Goal: Task Accomplishment & Management: Complete application form

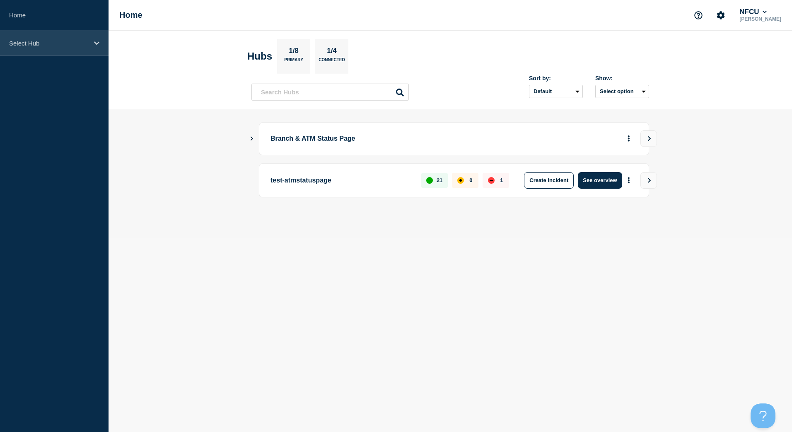
click at [46, 37] on div "Select Hub" at bounding box center [54, 43] width 109 height 25
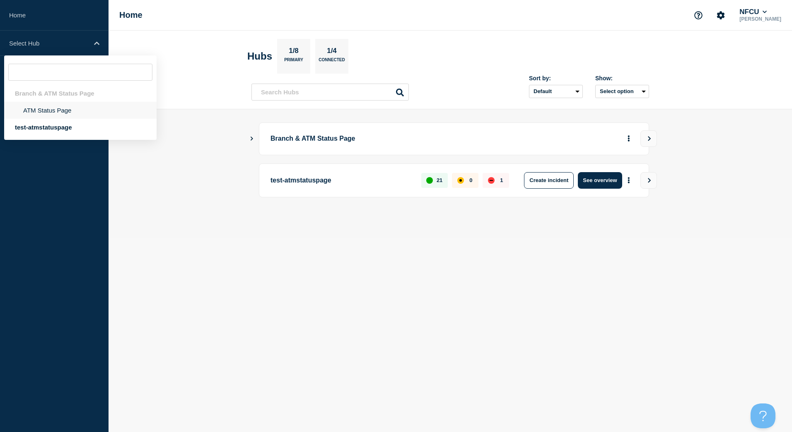
click at [54, 102] on li "ATM Status Page" at bounding box center [80, 110] width 152 height 17
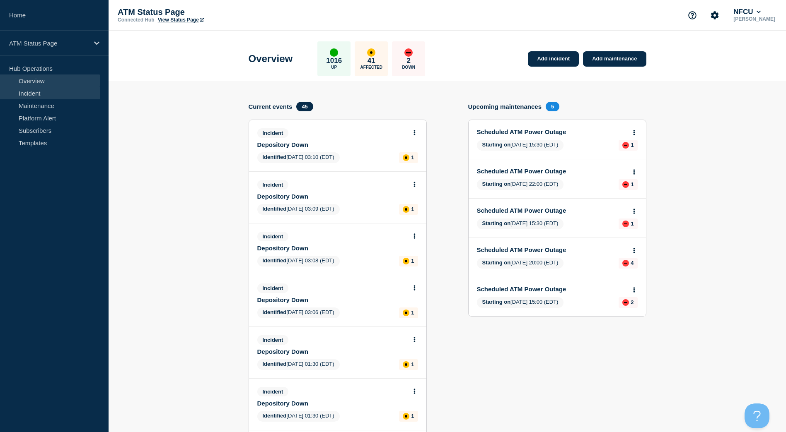
click at [32, 97] on link "Incident" at bounding box center [50, 93] width 100 height 12
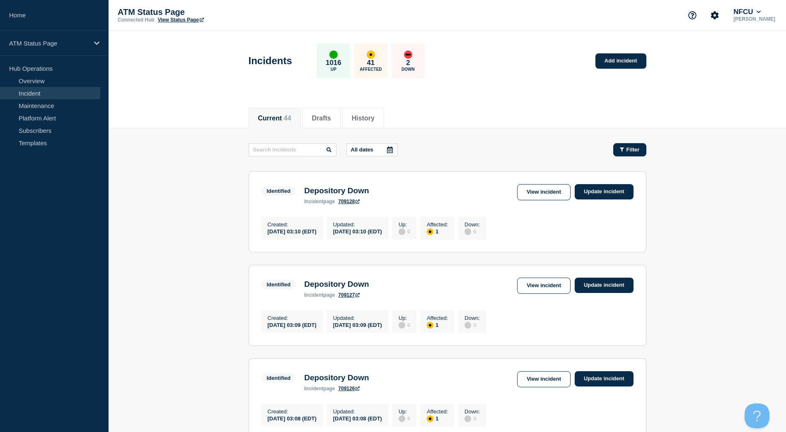
click at [630, 152] on span "Filter" at bounding box center [632, 150] width 13 height 6
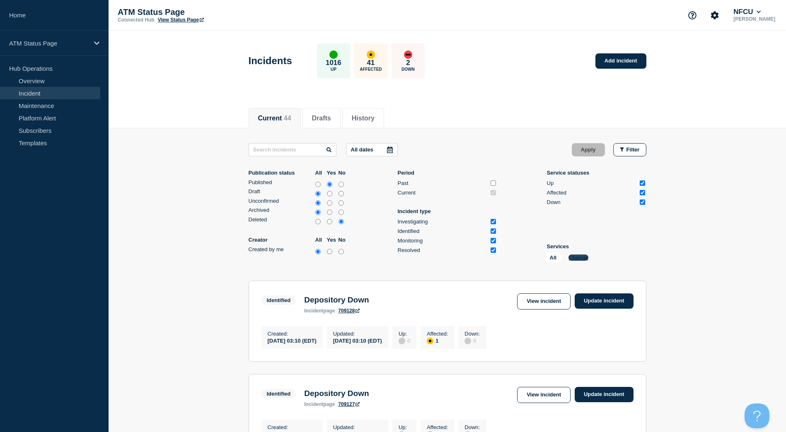
click at [574, 256] on button "Change" at bounding box center [578, 258] width 20 height 6
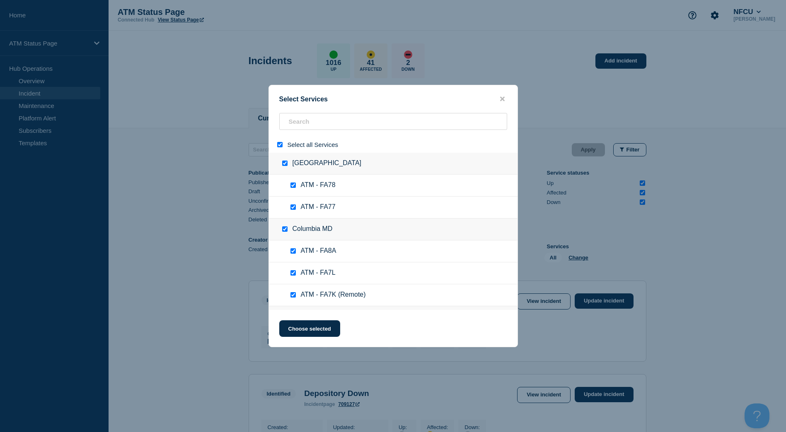
checkbox input "true"
click at [498, 97] on button "close button" at bounding box center [502, 99] width 10 height 8
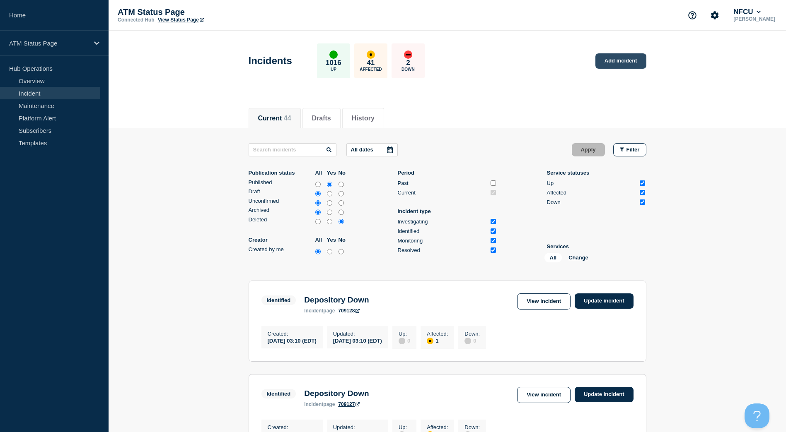
click at [629, 58] on link "Add incident" at bounding box center [620, 60] width 51 height 15
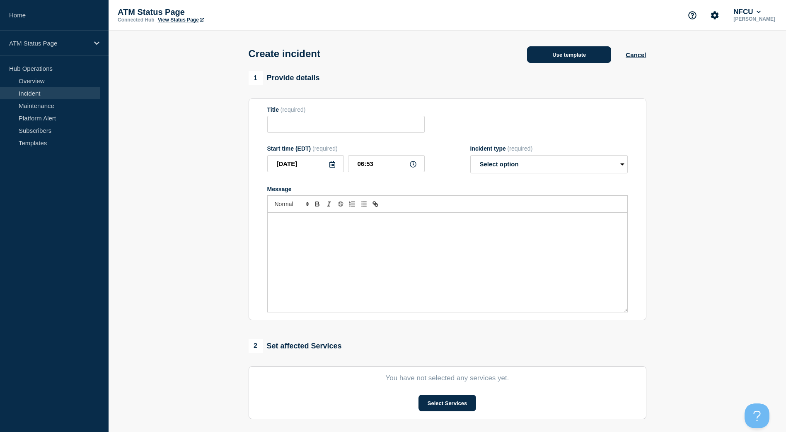
click at [561, 53] on button "Use template" at bounding box center [569, 54] width 84 height 17
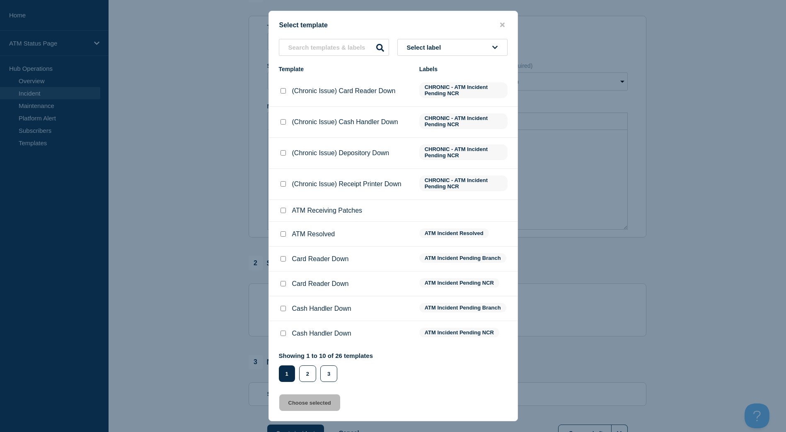
scroll to position [124, 0]
click at [441, 60] on div "Select label Template Labels (Chronic Issue) Card Reader Down CHRONIC - ATM Inc…" at bounding box center [393, 210] width 248 height 343
click at [444, 49] on span "Select label" at bounding box center [426, 47] width 38 height 7
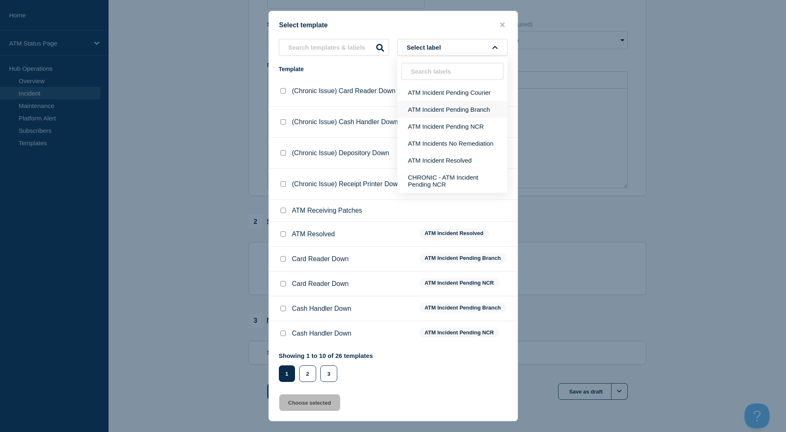
click at [454, 107] on button "ATM Incident Pending Branch" at bounding box center [452, 109] width 110 height 17
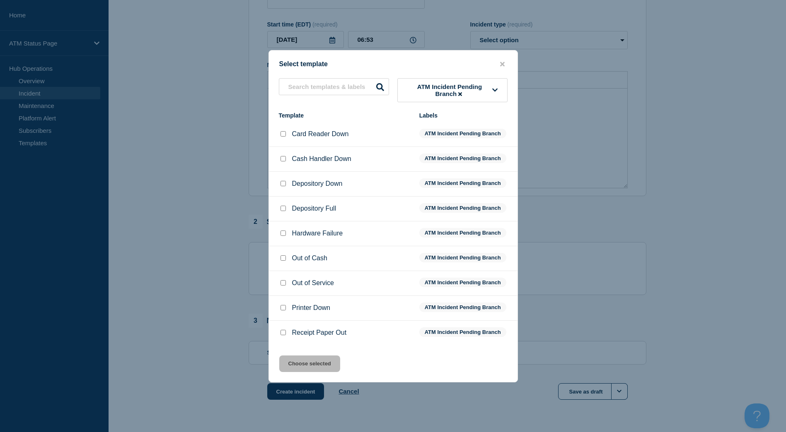
click at [283, 186] on input "Depository Down checkbox" at bounding box center [282, 183] width 5 height 5
checkbox input "true"
click at [295, 370] on button "Choose selected" at bounding box center [309, 364] width 61 height 17
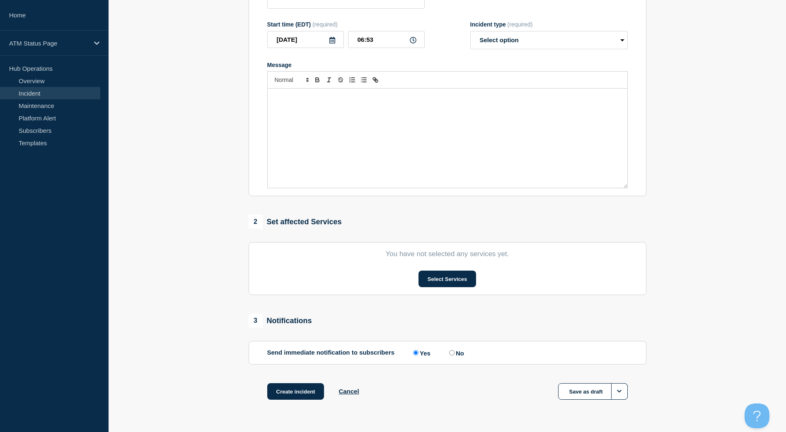
type input "Depository Down"
select select "identified"
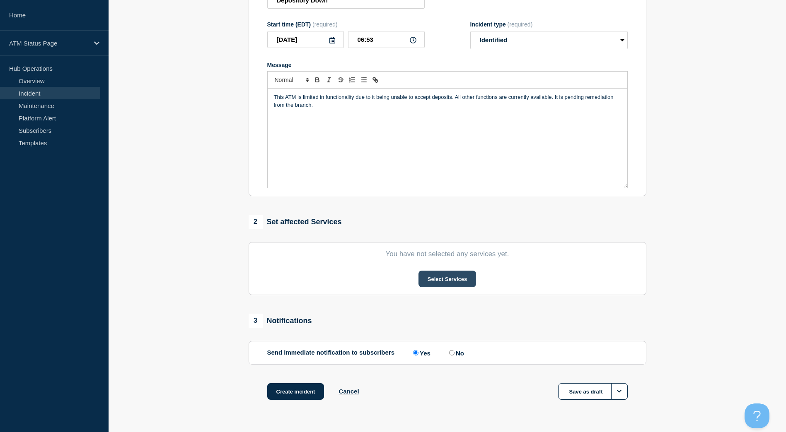
click at [440, 276] on button "Select Services" at bounding box center [447, 279] width 58 height 17
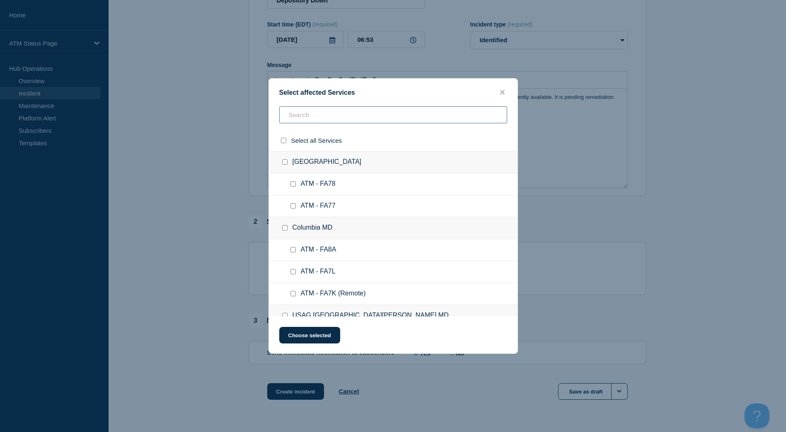
click at [395, 117] on input "text" at bounding box center [393, 114] width 228 height 17
paste input "FCKH"
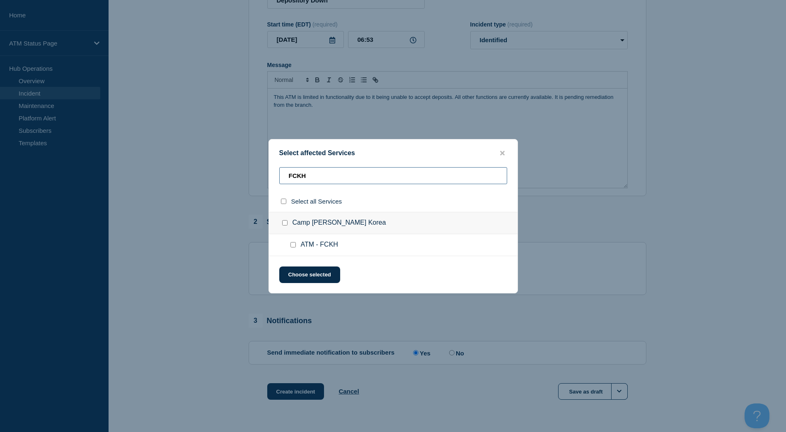
type input "FCKH"
click at [293, 246] on input "ATM - FCKH checkbox" at bounding box center [292, 244] width 5 height 5
checkbox input "true"
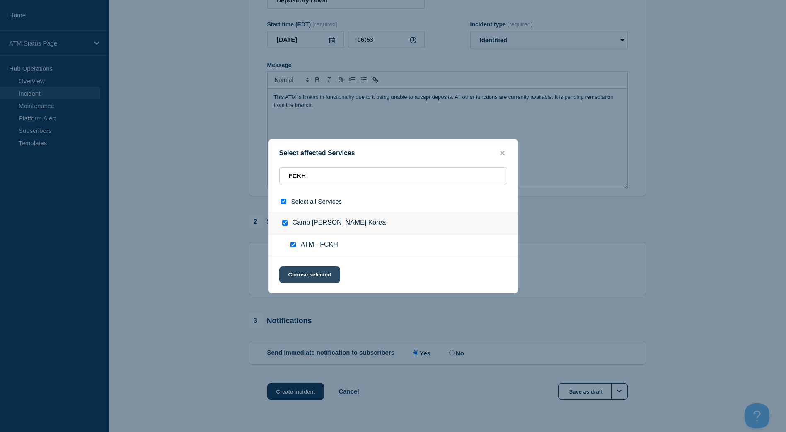
click at [293, 270] on button "Choose selected" at bounding box center [309, 275] width 61 height 17
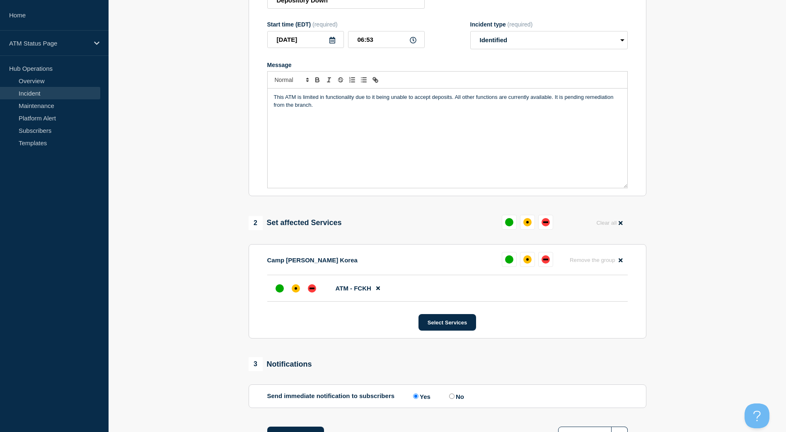
click at [293, 275] on div "Camp [PERSON_NAME] Korea Remove the group Remove" at bounding box center [447, 263] width 360 height 23
click at [293, 286] on div at bounding box center [295, 288] width 15 height 15
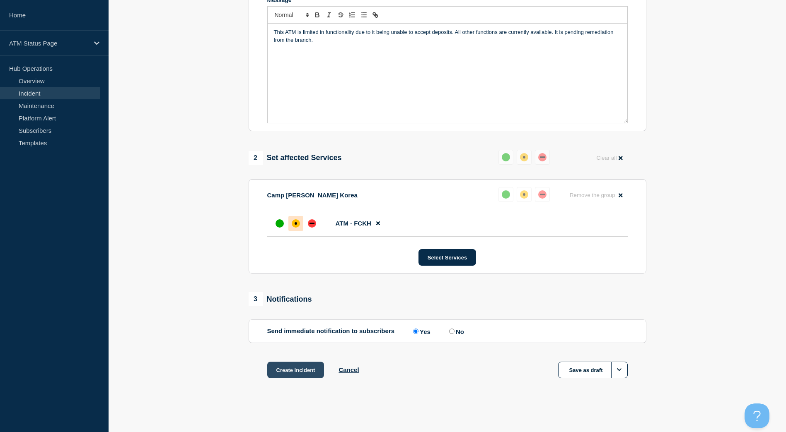
click at [288, 365] on button "Create incident" at bounding box center [295, 370] width 57 height 17
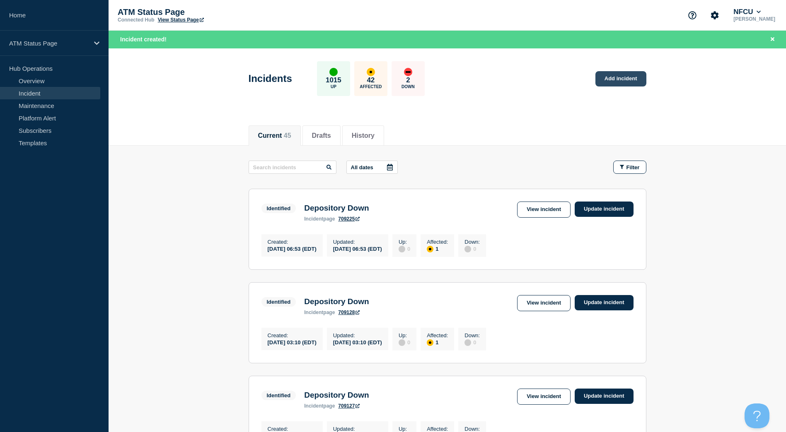
click at [632, 83] on link "Add incident" at bounding box center [620, 78] width 51 height 15
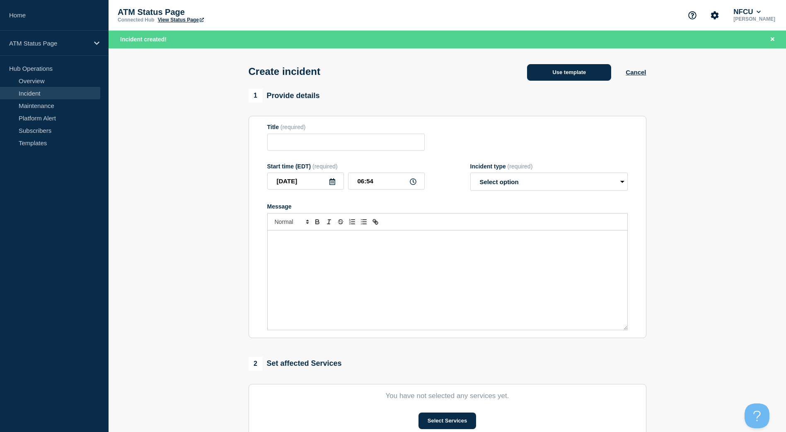
click at [548, 80] on button "Use template" at bounding box center [569, 72] width 84 height 17
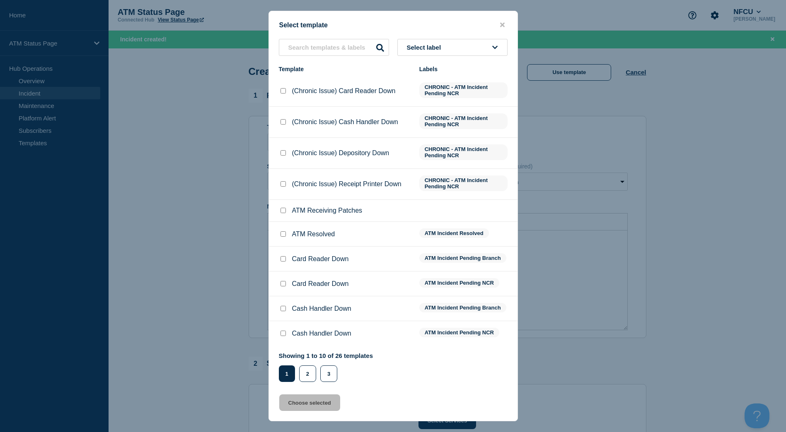
click at [484, 55] on button "Select label" at bounding box center [452, 47] width 110 height 17
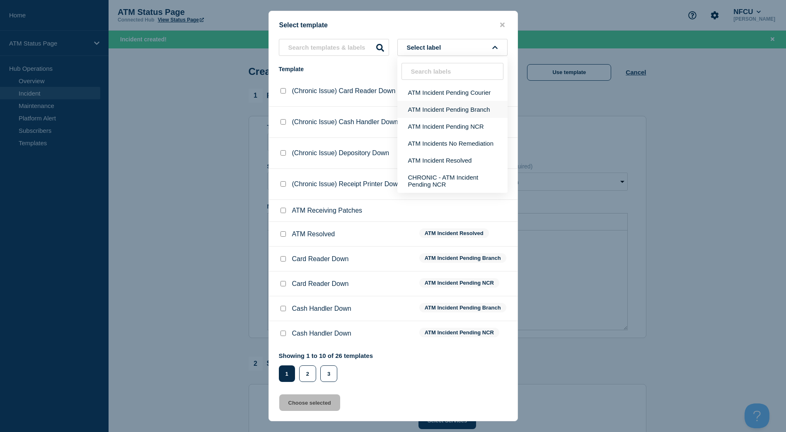
click at [458, 110] on button "ATM Incident Pending Branch" at bounding box center [452, 109] width 110 height 17
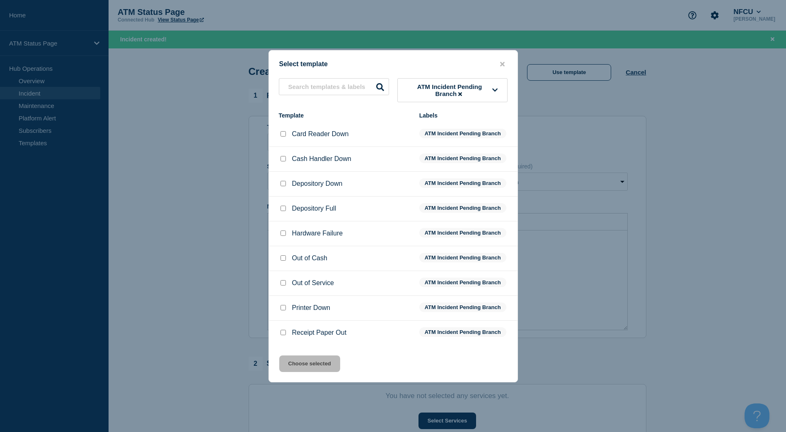
click at [284, 186] on input "Depository Down checkbox" at bounding box center [282, 183] width 5 height 5
checkbox input "true"
click at [313, 365] on button "Choose selected" at bounding box center [309, 364] width 61 height 17
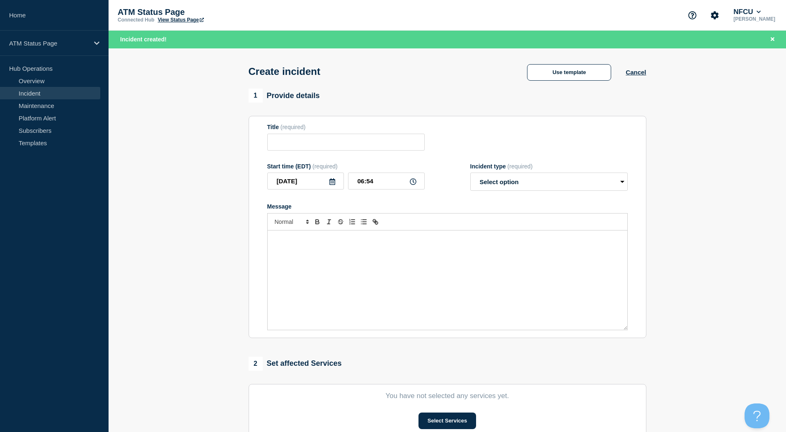
type input "Depository Down"
select select "identified"
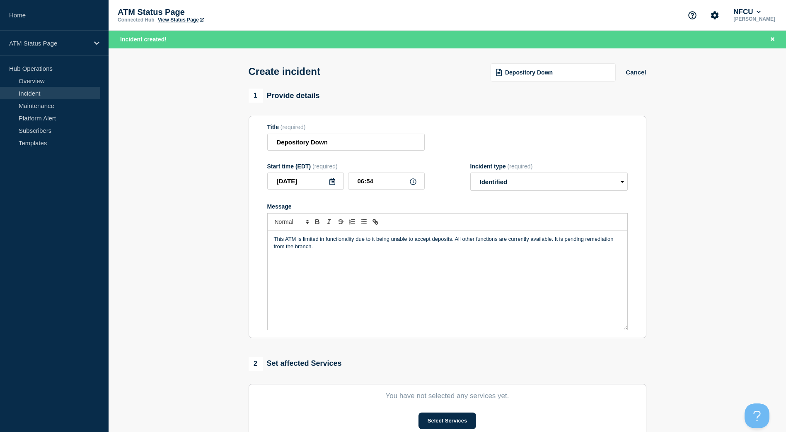
click at [453, 423] on button "Select Services" at bounding box center [447, 421] width 58 height 17
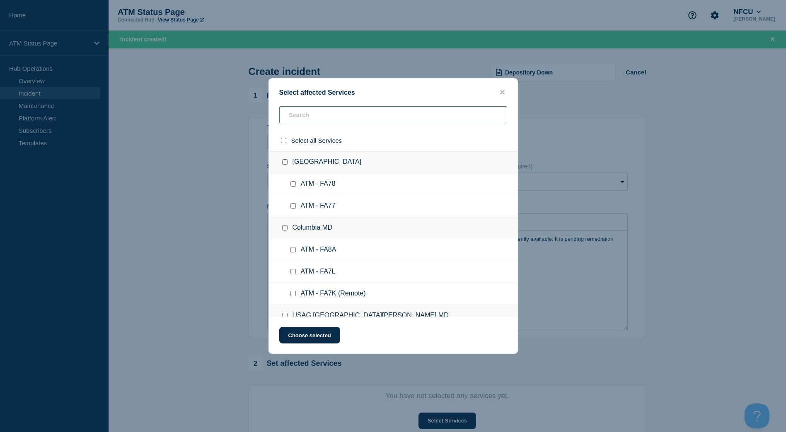
click at [378, 123] on input "text" at bounding box center [393, 114] width 228 height 17
paste input "FA4U"
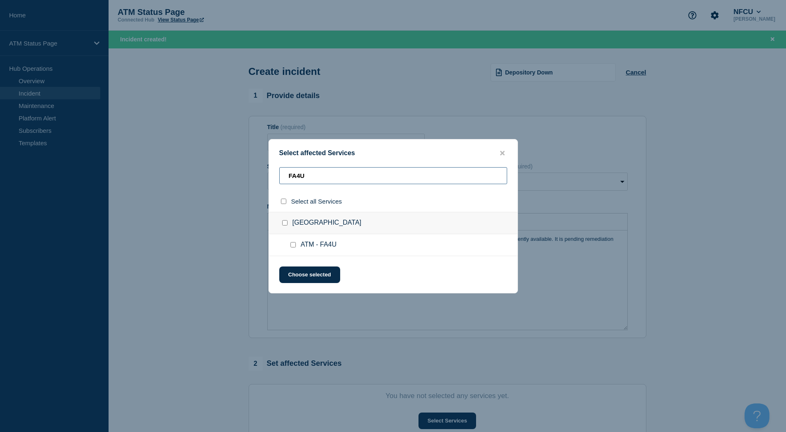
type input "FA4U"
click at [293, 246] on input "ATM - FA4U checkbox" at bounding box center [292, 244] width 5 height 5
checkbox input "true"
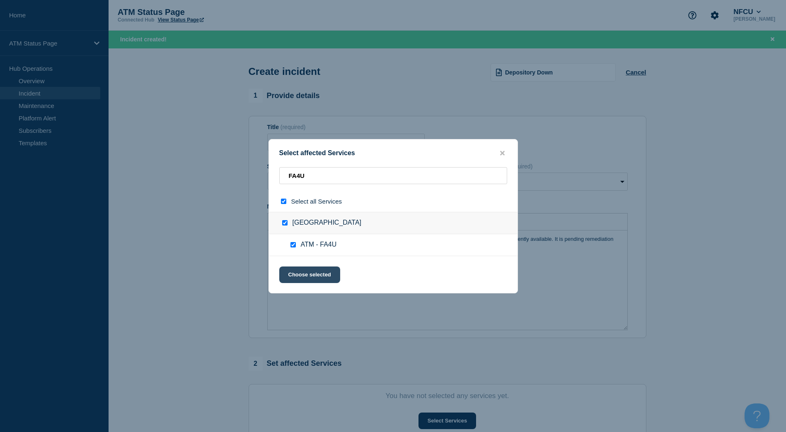
click at [301, 270] on button "Choose selected" at bounding box center [309, 275] width 61 height 17
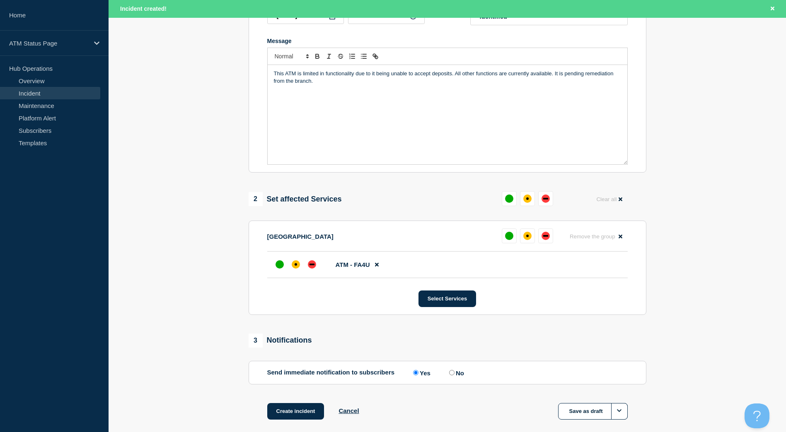
scroll to position [209, 0]
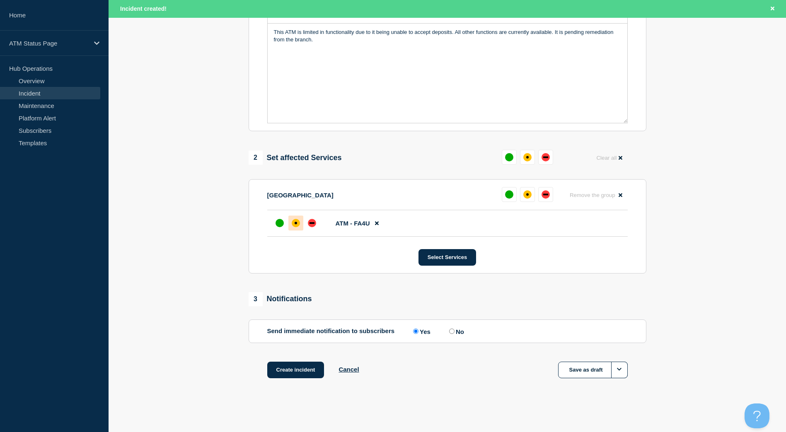
click at [294, 222] on div "affected" at bounding box center [296, 223] width 8 height 8
click at [298, 369] on button "Create incident" at bounding box center [295, 370] width 57 height 17
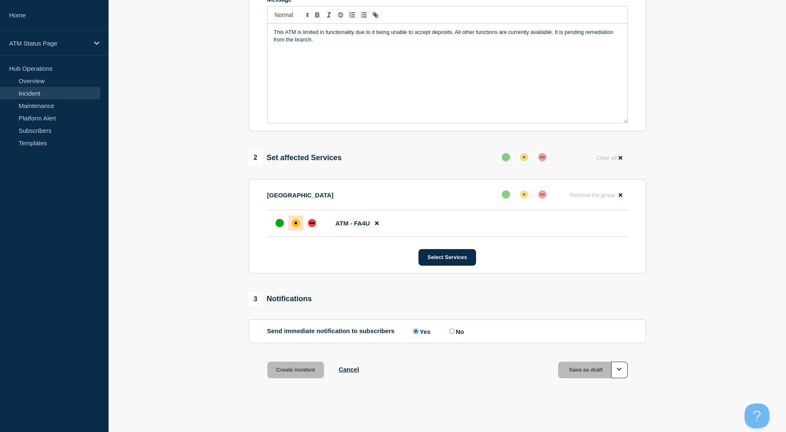
scroll to position [191, 0]
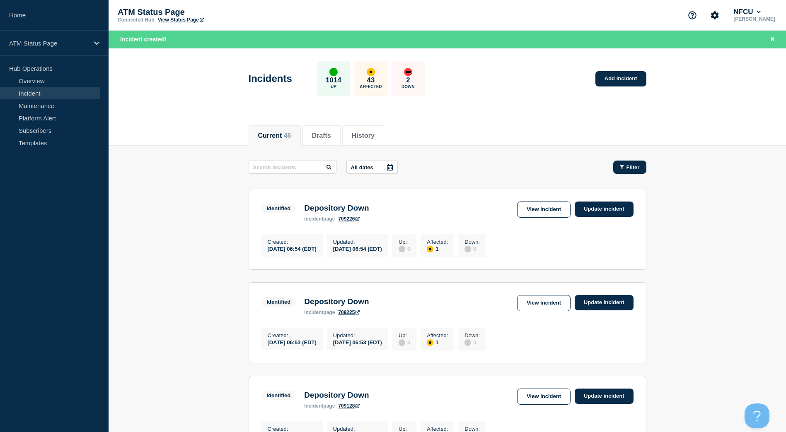
click at [623, 170] on div "Filter" at bounding box center [630, 167] width 20 height 6
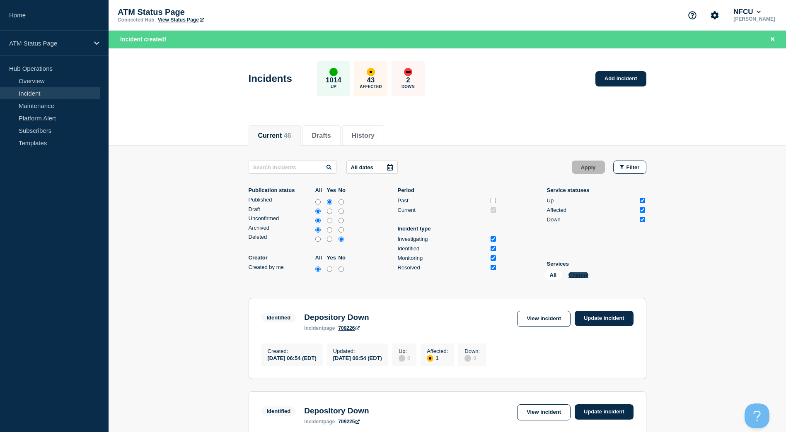
click at [575, 274] on button "Change" at bounding box center [578, 275] width 20 height 6
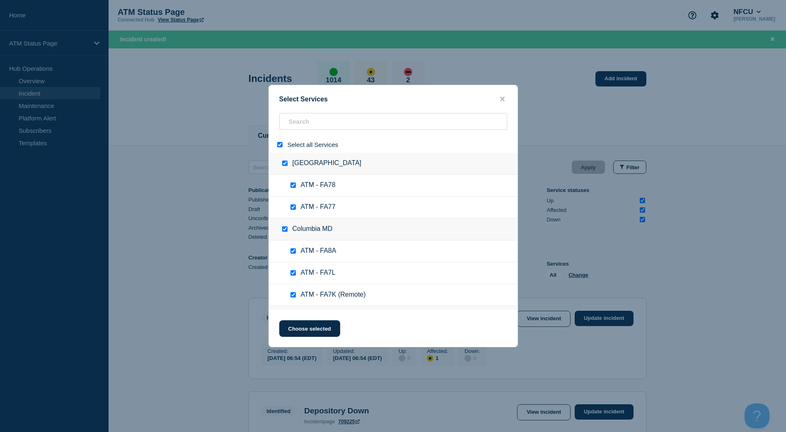
click at [281, 147] on input "select all" at bounding box center [279, 144] width 5 height 5
checkbox input "false"
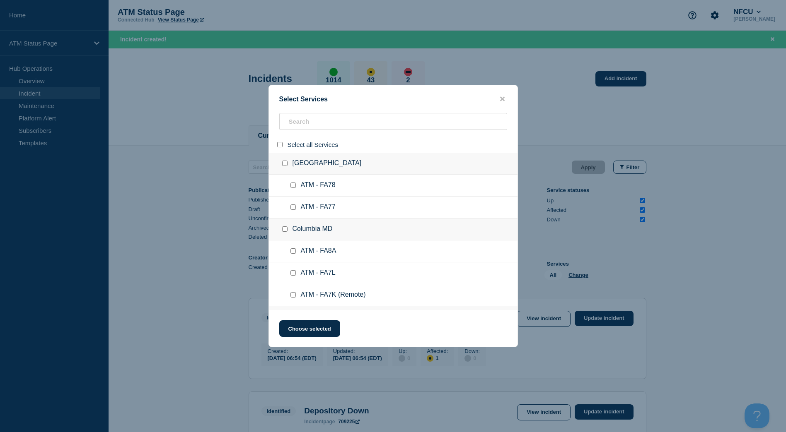
checkbox input "false"
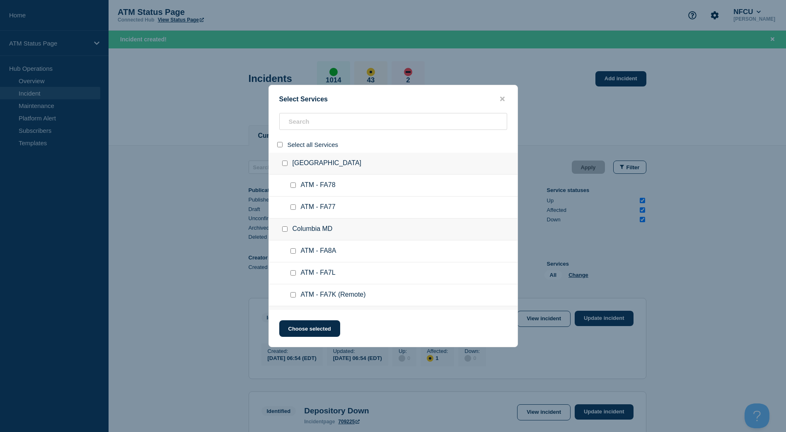
checkbox input "false"
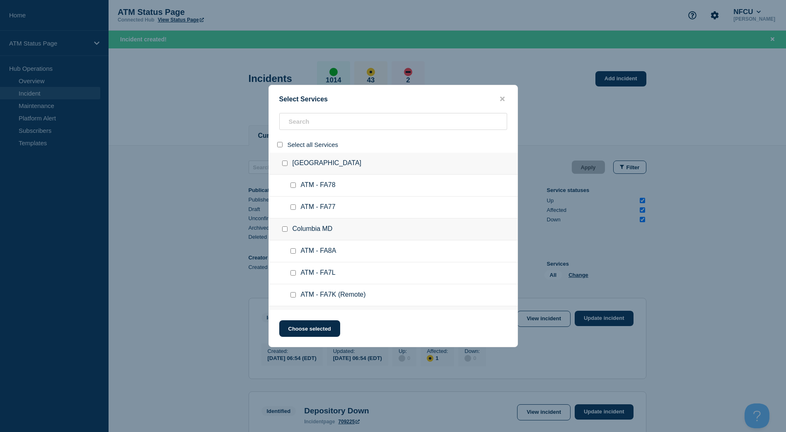
checkbox input "false"
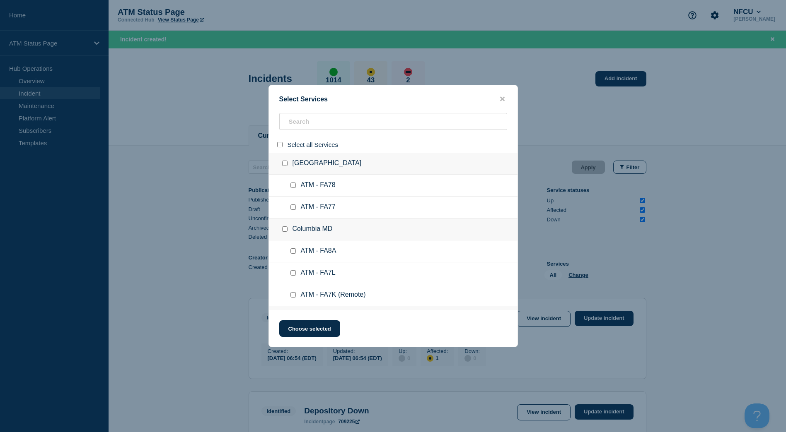
checkbox input "false"
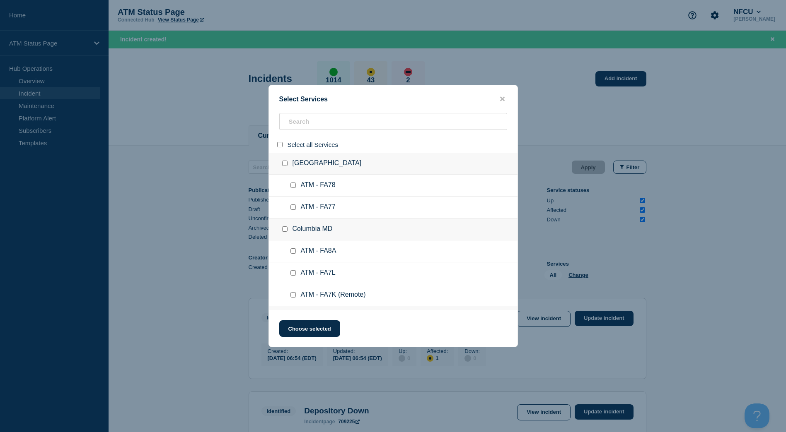
checkbox input "false"
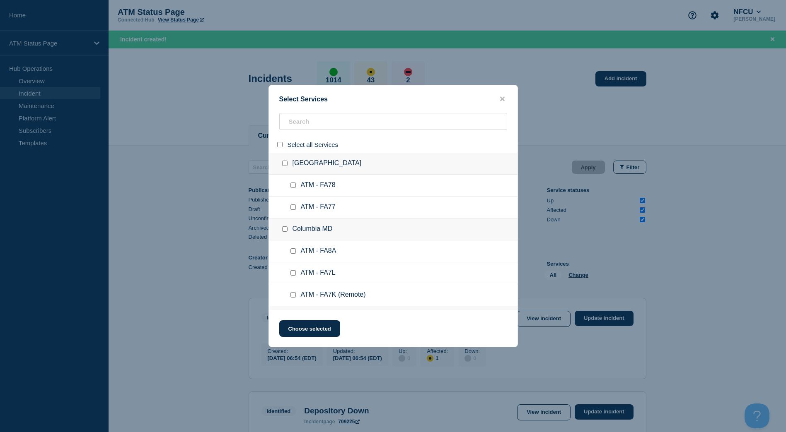
checkbox input "false"
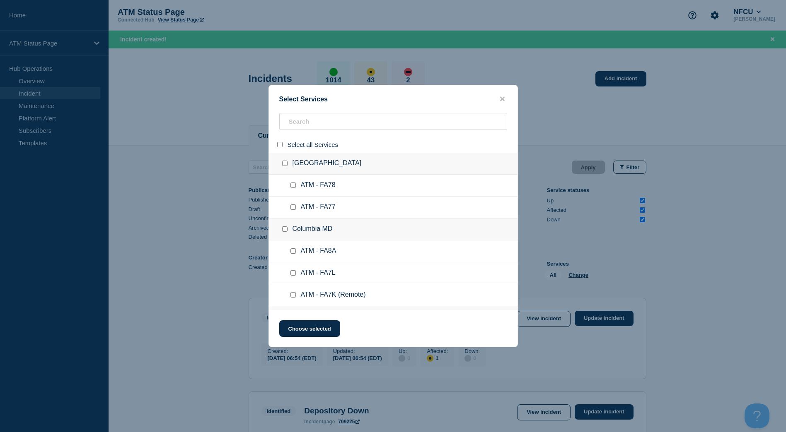
checkbox input "false"
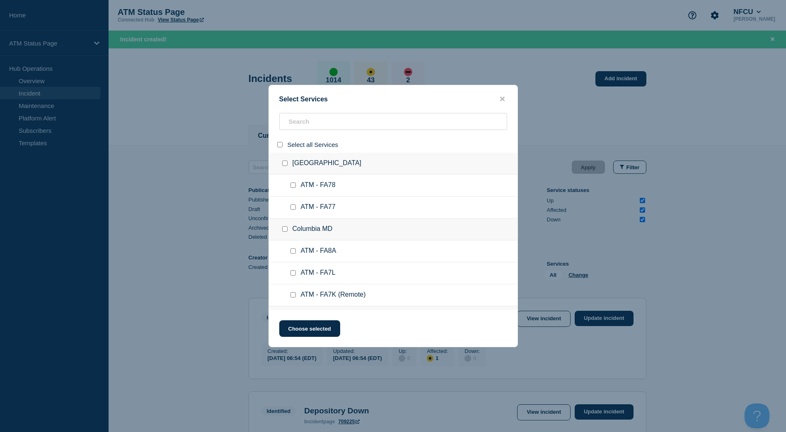
checkbox input "false"
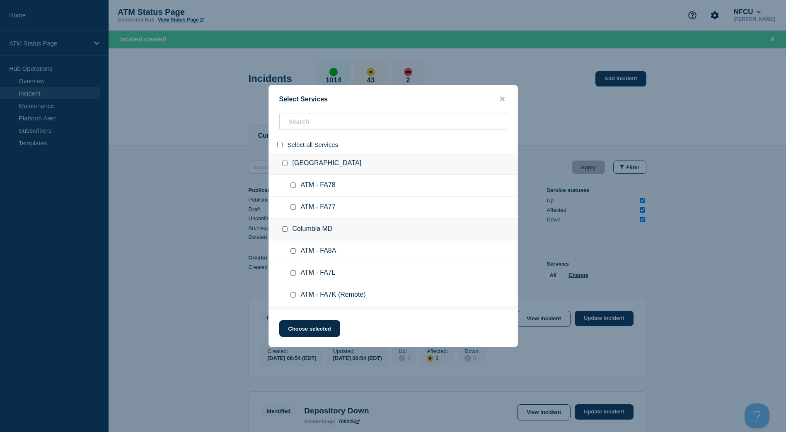
checkbox input "false"
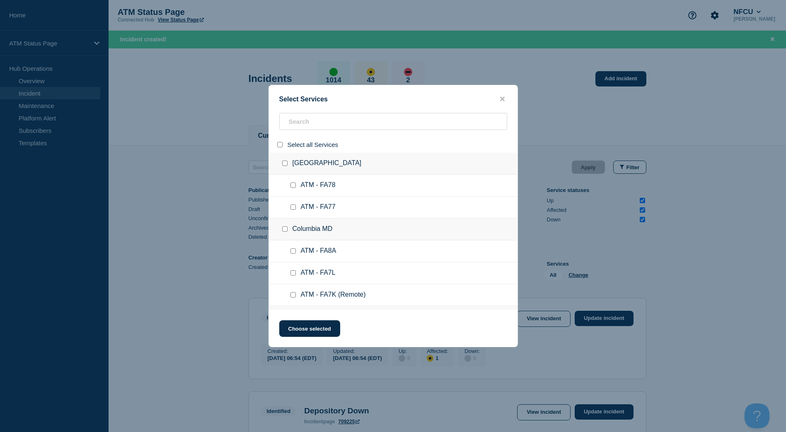
checkbox input "false"
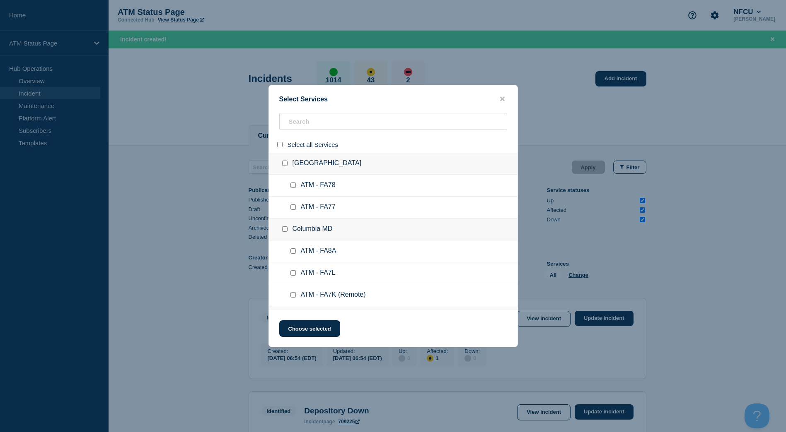
checkbox input "false"
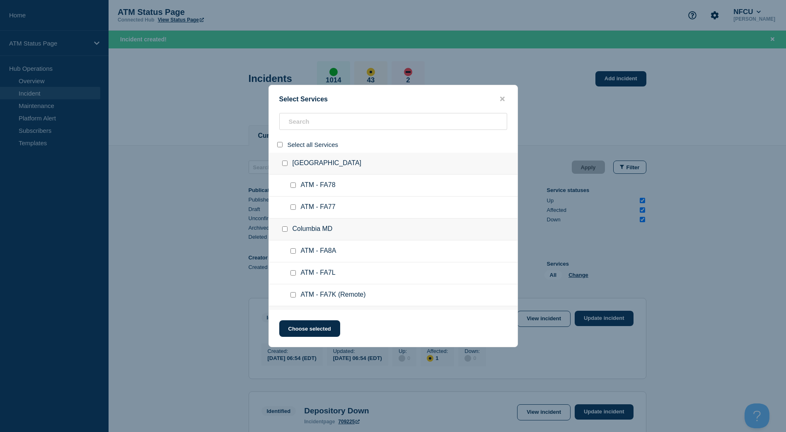
checkbox input "false"
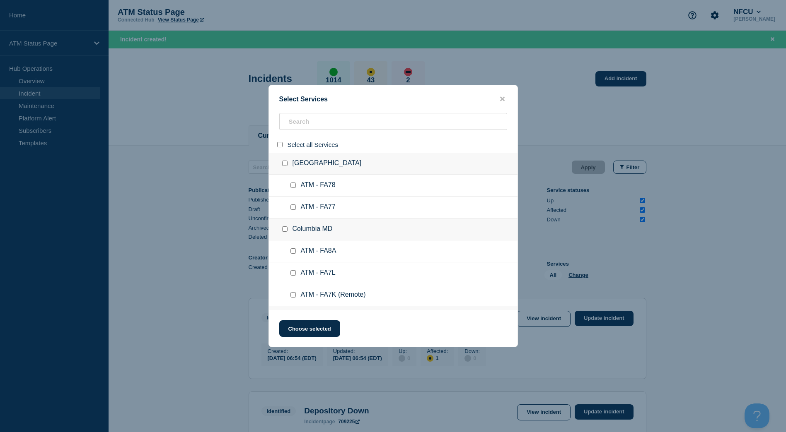
checkbox input "false"
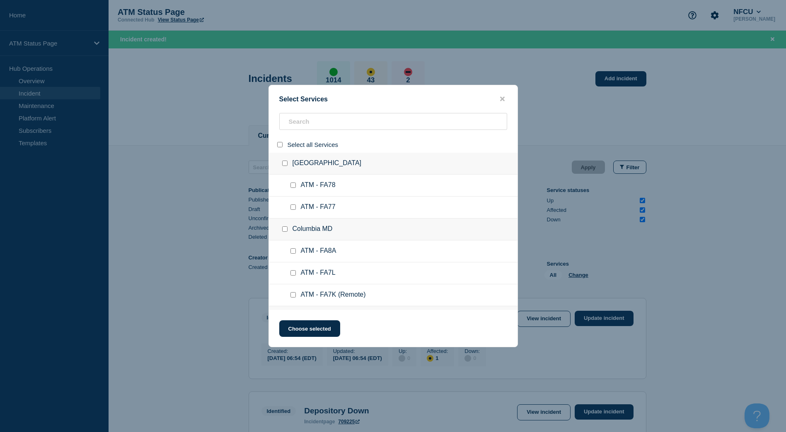
checkbox input "false"
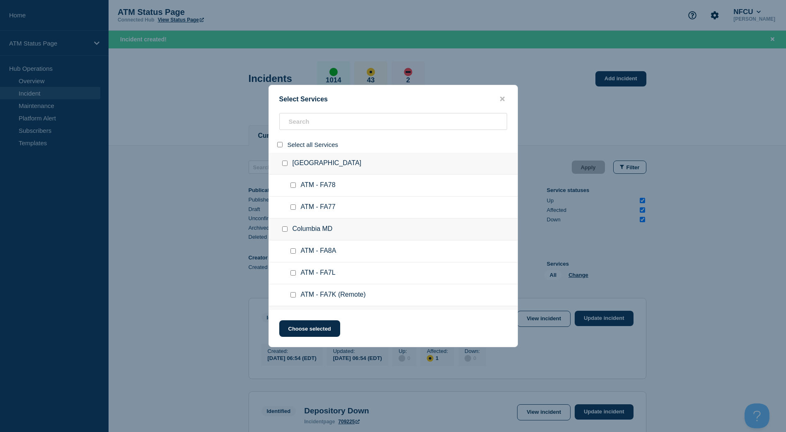
checkbox input "false"
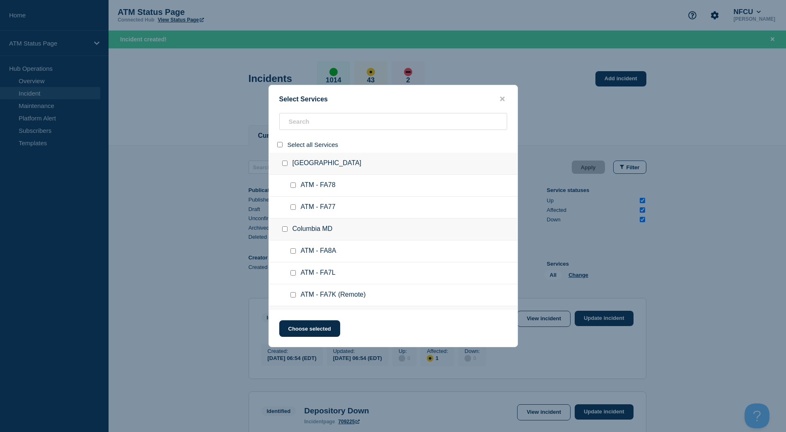
checkbox input "false"
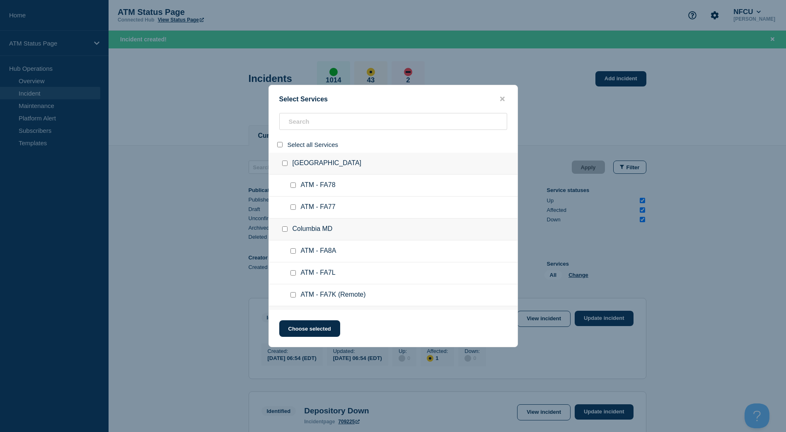
checkbox input "false"
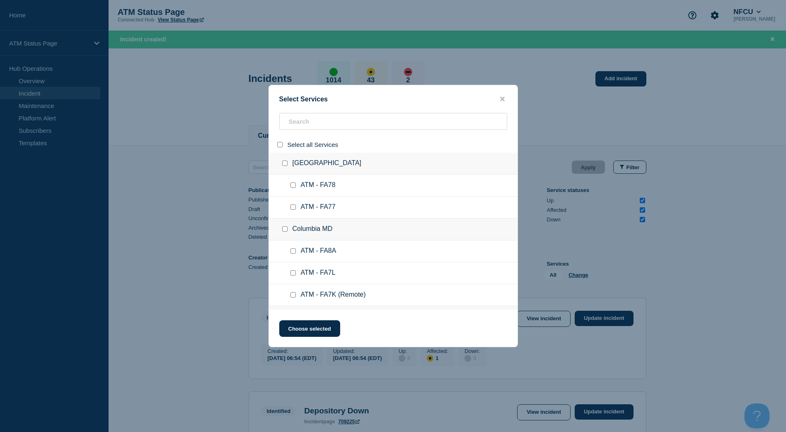
checkbox input "false"
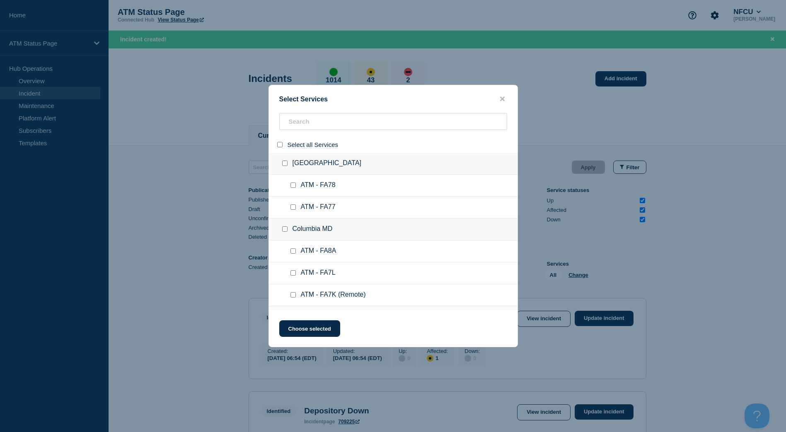
checkbox input "false"
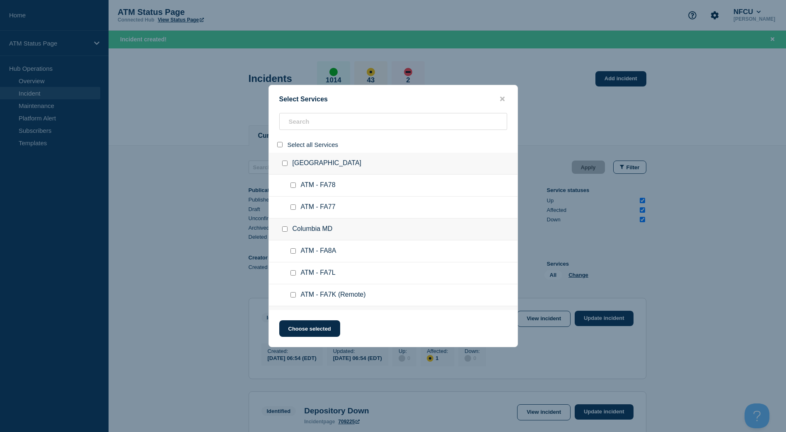
checkbox input "false"
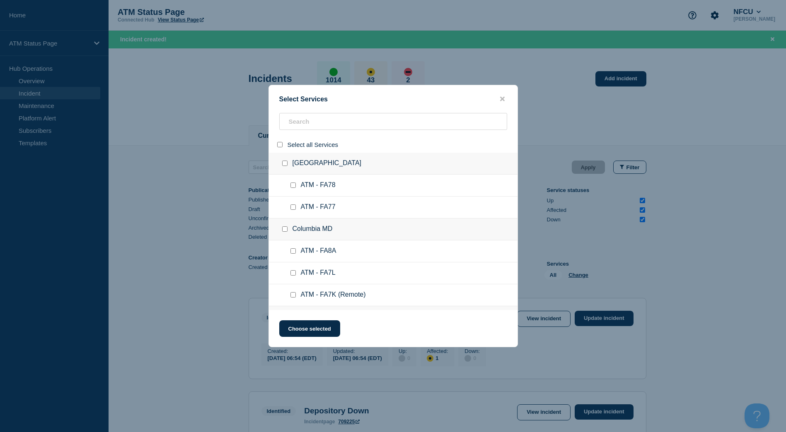
checkbox input "false"
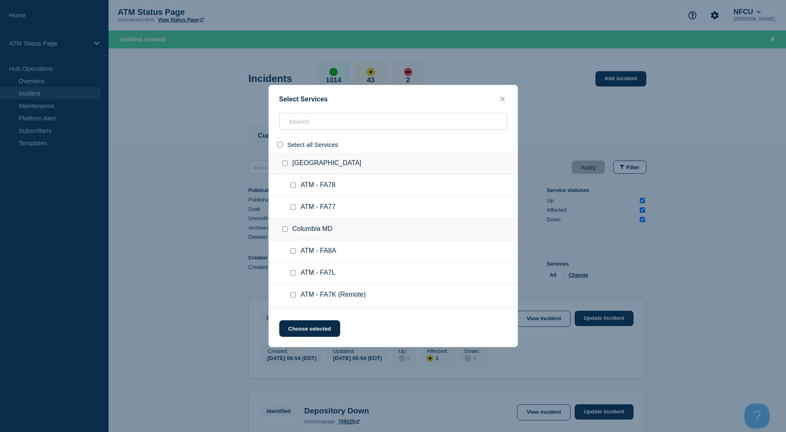
checkbox input "false"
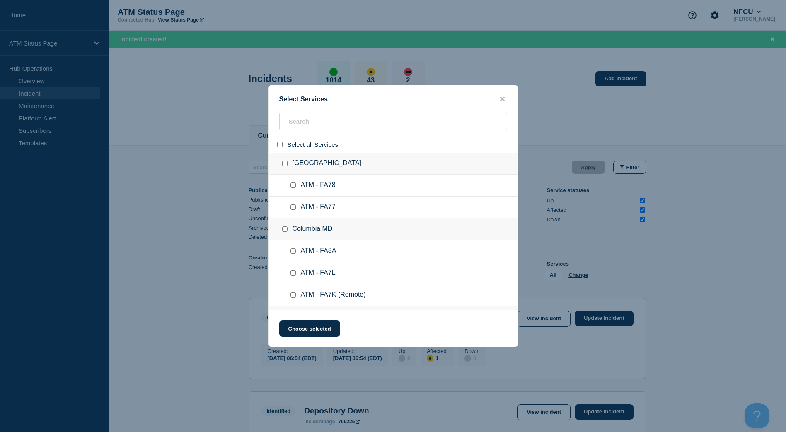
checkbox input "false"
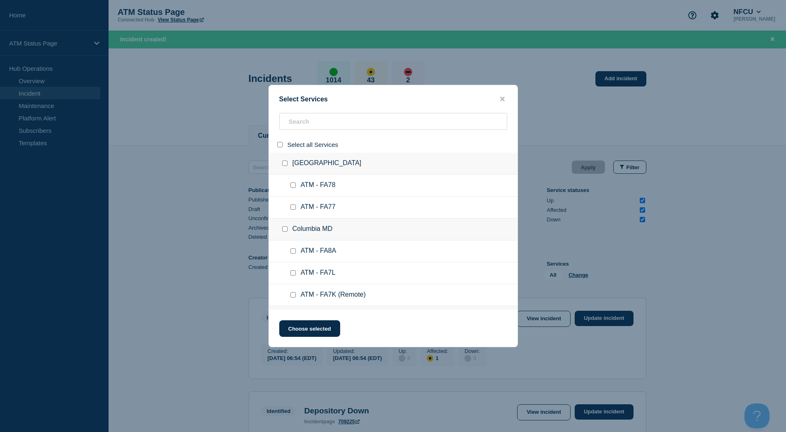
checkbox input "false"
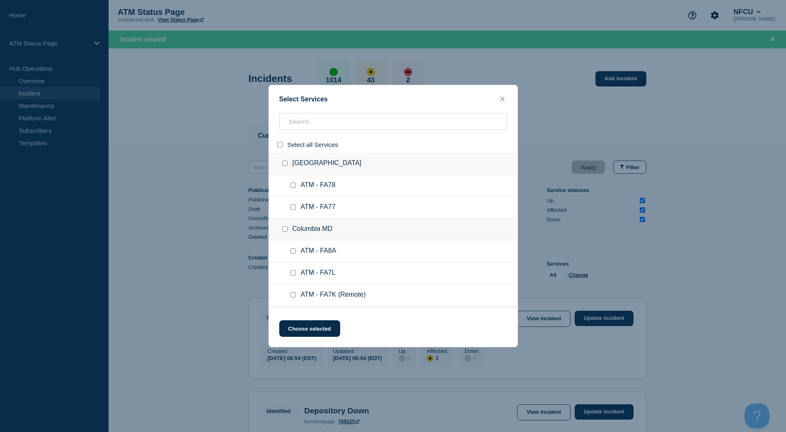
checkbox input "false"
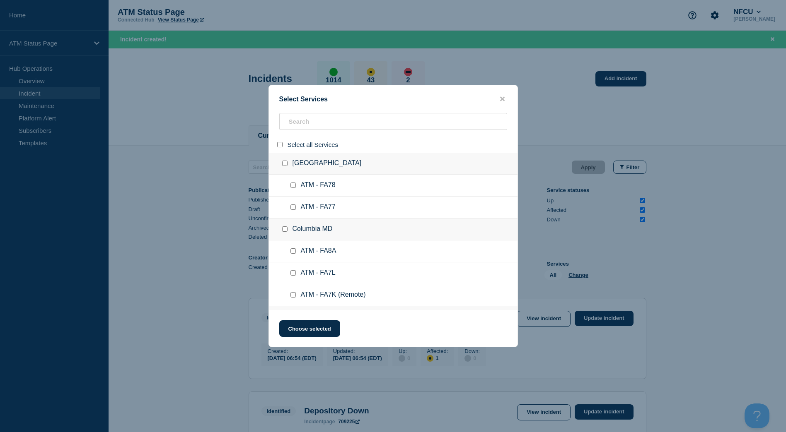
checkbox input "false"
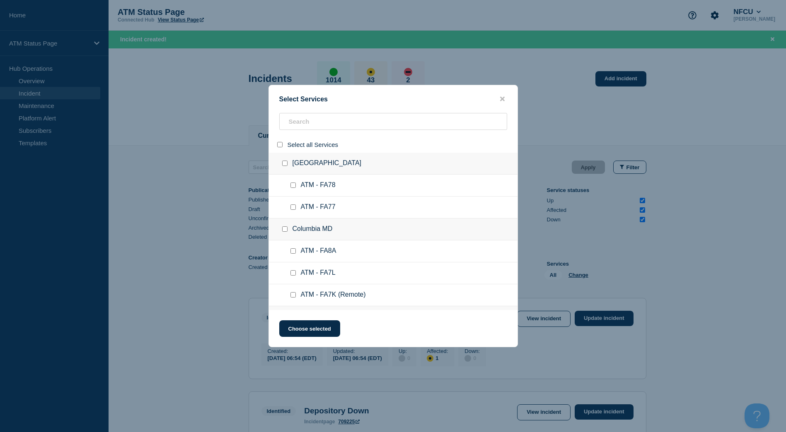
checkbox input "false"
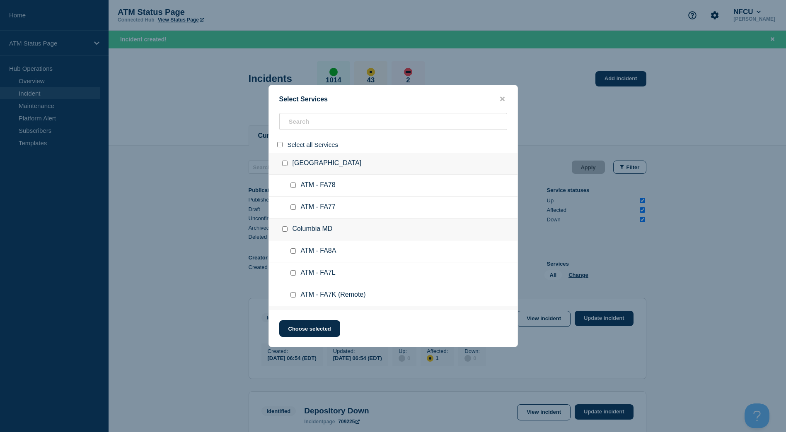
checkbox input "false"
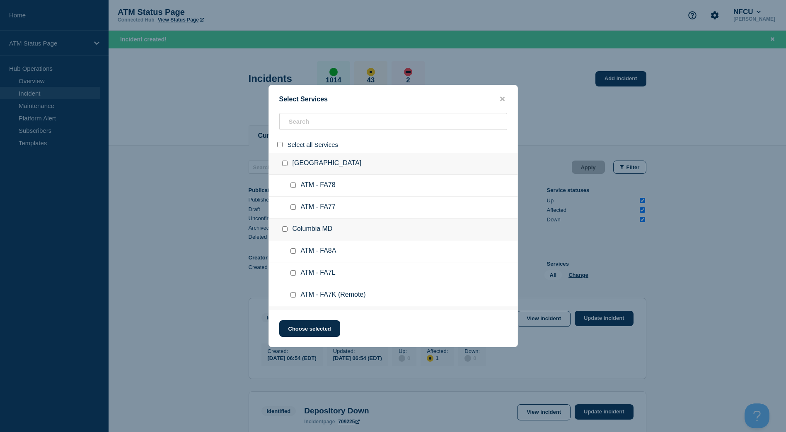
checkbox input "false"
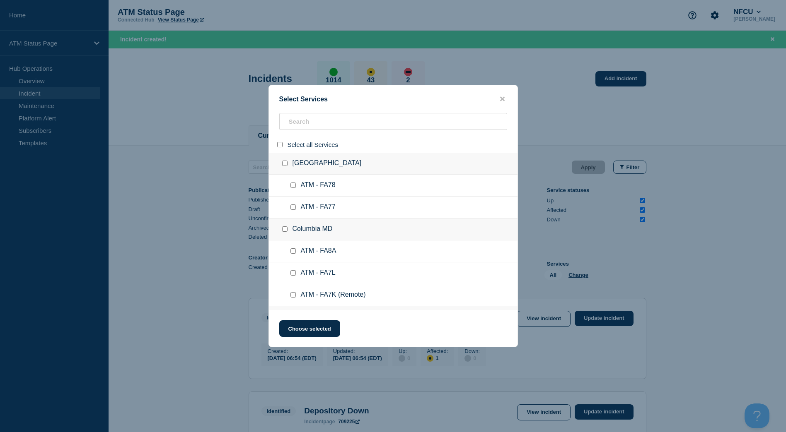
checkbox input "false"
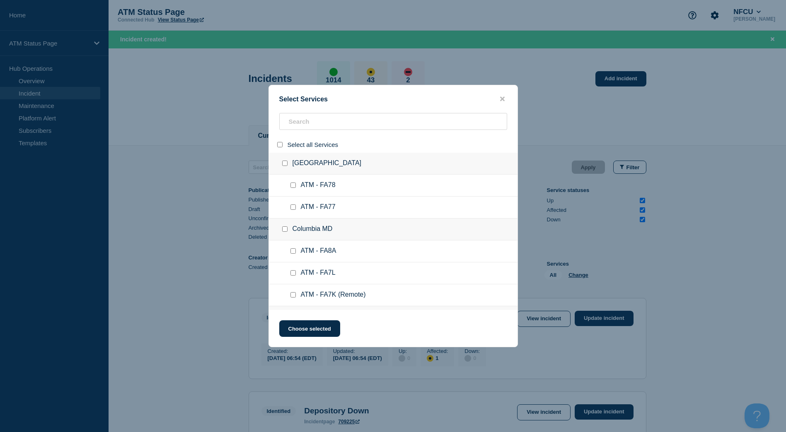
checkbox input "false"
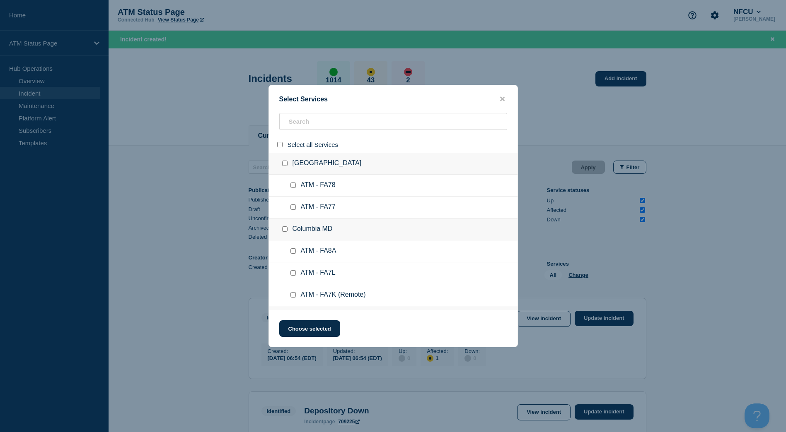
checkbox input "false"
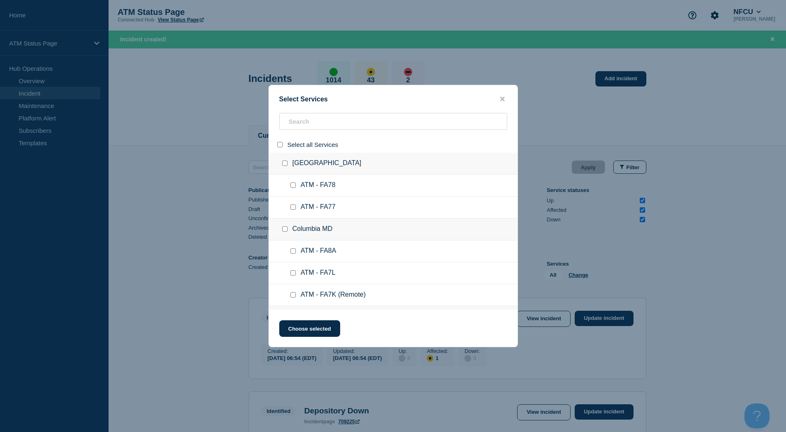
checkbox input "false"
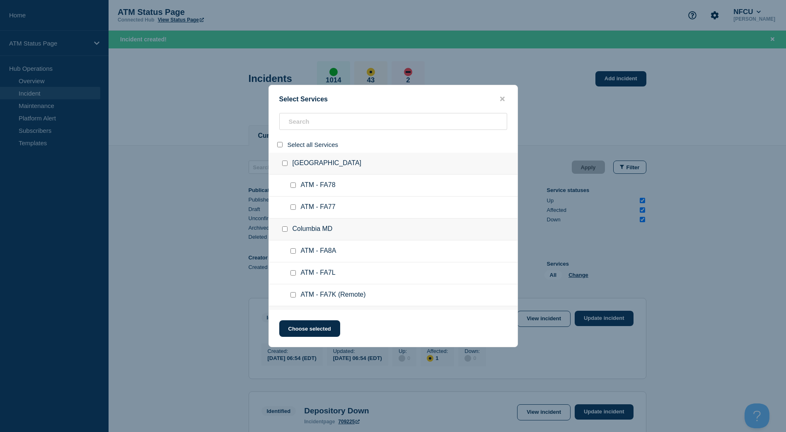
checkbox input "false"
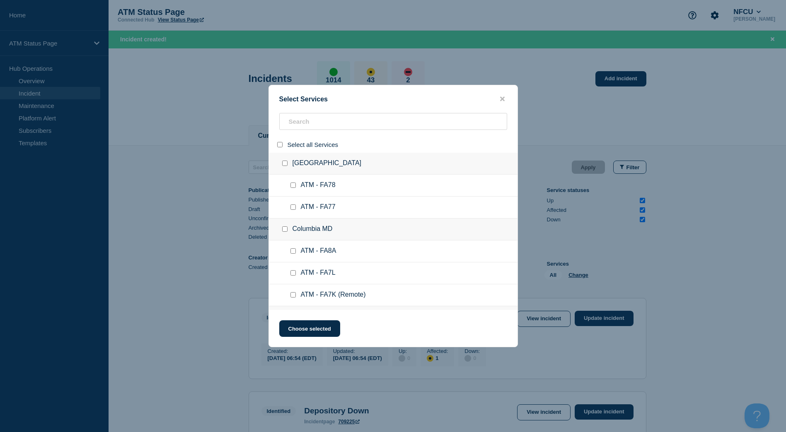
checkbox input "false"
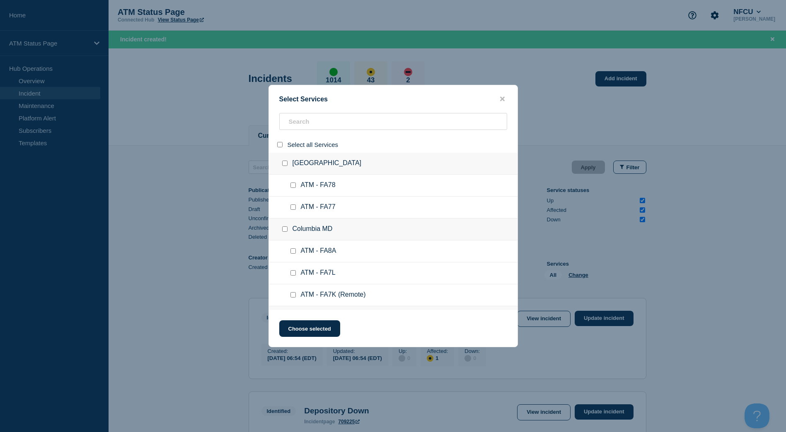
checkbox input "false"
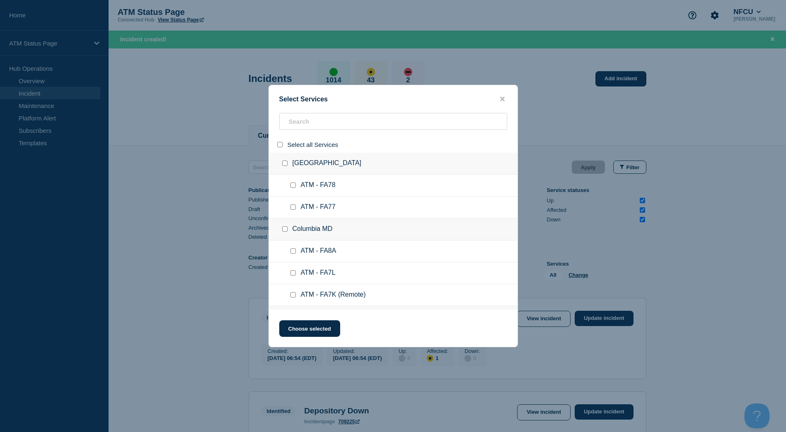
checkbox input "false"
click at [289, 131] on div at bounding box center [393, 125] width 248 height 24
click at [294, 123] on input "search" at bounding box center [393, 121] width 228 height 17
paste input "FCP5"
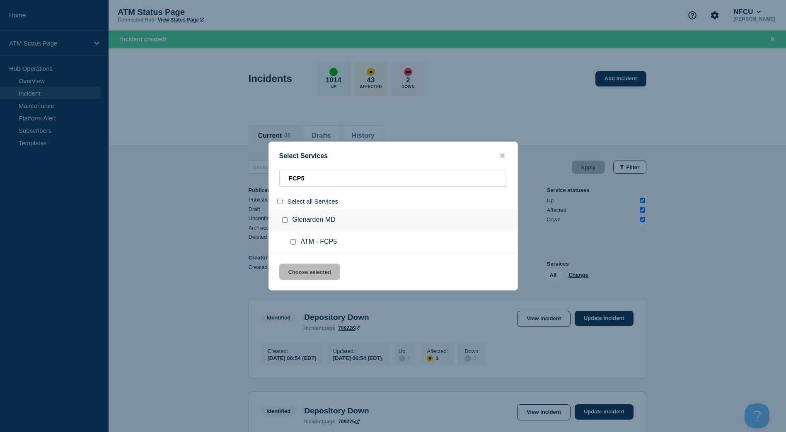
click at [295, 243] on input "service: ATM - FCP5" at bounding box center [292, 241] width 5 height 5
click at [307, 272] on button "Choose selected" at bounding box center [309, 272] width 61 height 17
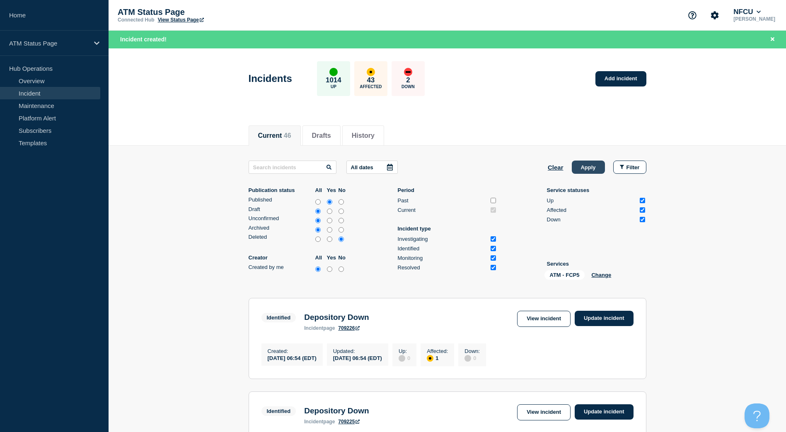
click at [591, 172] on button "Apply" at bounding box center [588, 167] width 33 height 13
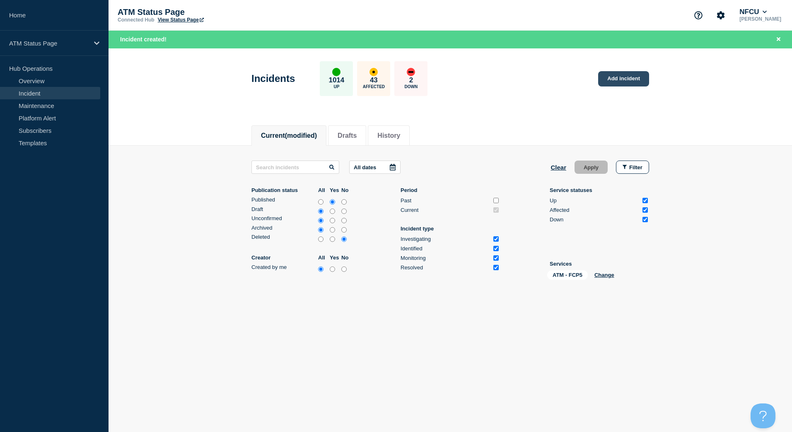
click at [615, 83] on link "Add incident" at bounding box center [623, 78] width 51 height 15
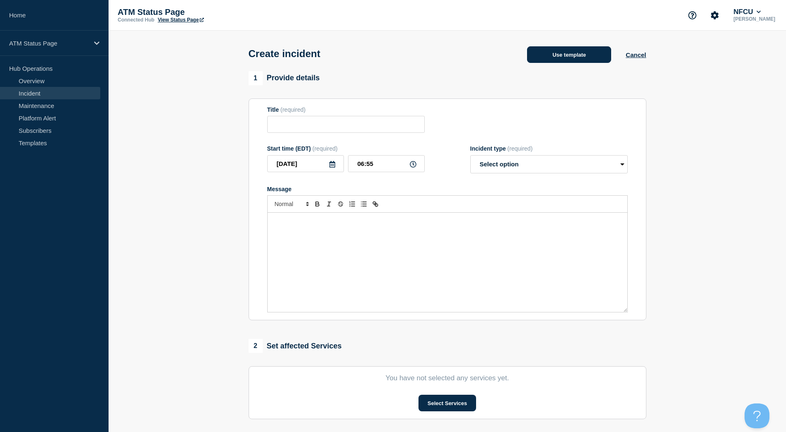
click at [539, 58] on button "Use template" at bounding box center [569, 54] width 84 height 17
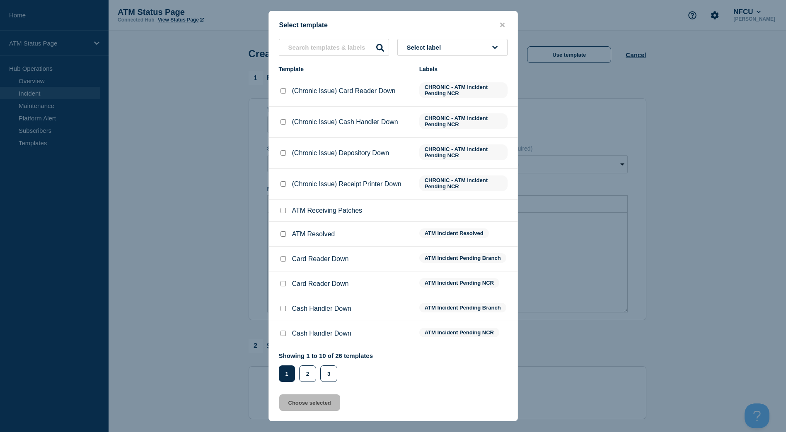
click at [484, 51] on button "Select label" at bounding box center [452, 47] width 110 height 17
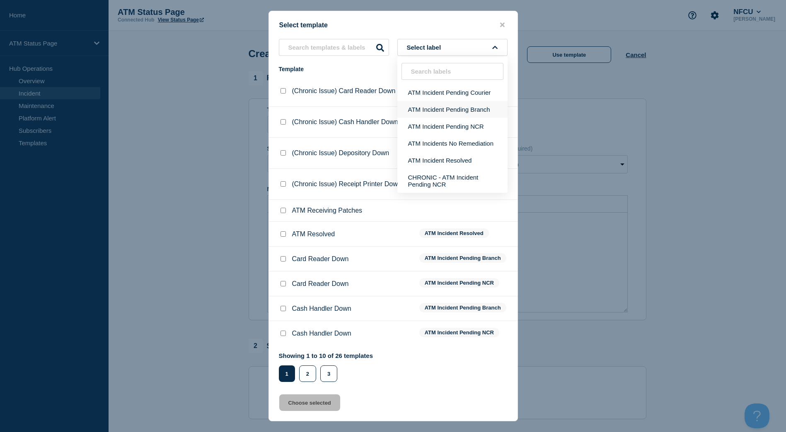
click at [472, 108] on button "ATM Incident Pending Branch" at bounding box center [452, 109] width 110 height 17
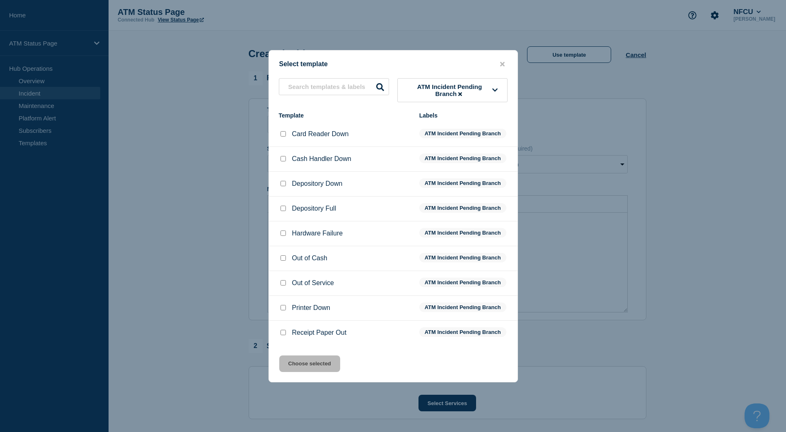
click at [283, 183] on input "Depository Down checkbox" at bounding box center [282, 183] width 5 height 5
click at [326, 357] on button "Choose selected" at bounding box center [309, 364] width 61 height 17
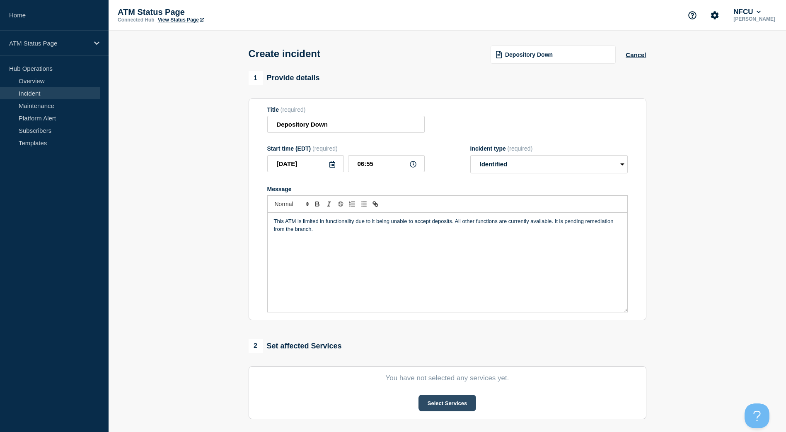
click at [429, 405] on button "Select Services" at bounding box center [447, 403] width 58 height 17
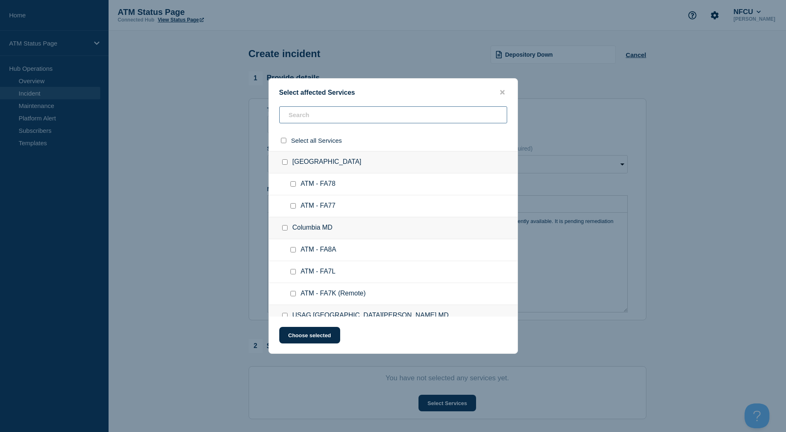
click at [330, 120] on input "text" at bounding box center [393, 114] width 228 height 17
paste input "FCP5"
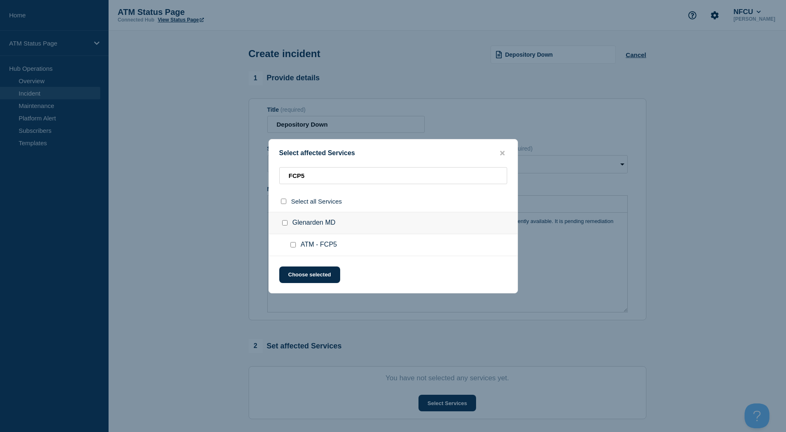
click at [296, 245] on div at bounding box center [295, 245] width 12 height 8
click at [295, 245] on input "ATM - FCP5 checkbox" at bounding box center [292, 244] width 5 height 5
click at [296, 267] on button "Choose selected" at bounding box center [309, 275] width 61 height 17
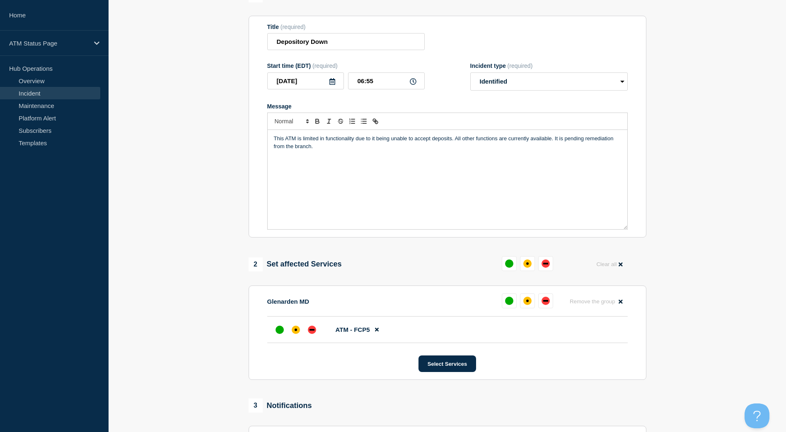
scroll to position [166, 0]
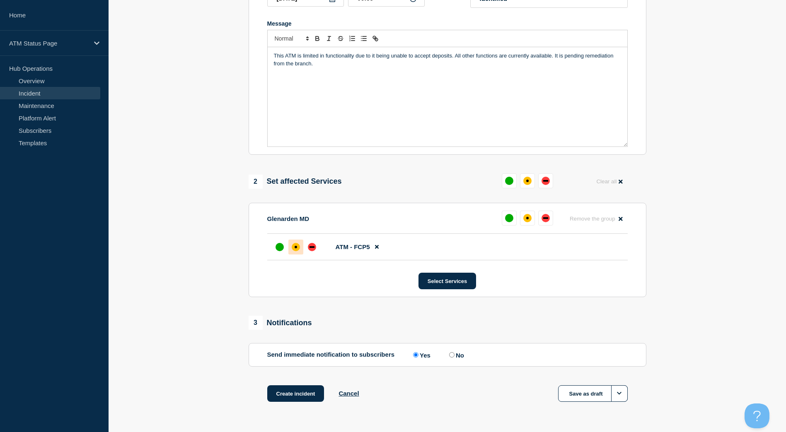
click at [290, 250] on div at bounding box center [295, 247] width 15 height 15
click at [289, 389] on button "Create incident" at bounding box center [295, 394] width 57 height 17
